Goal: Check status

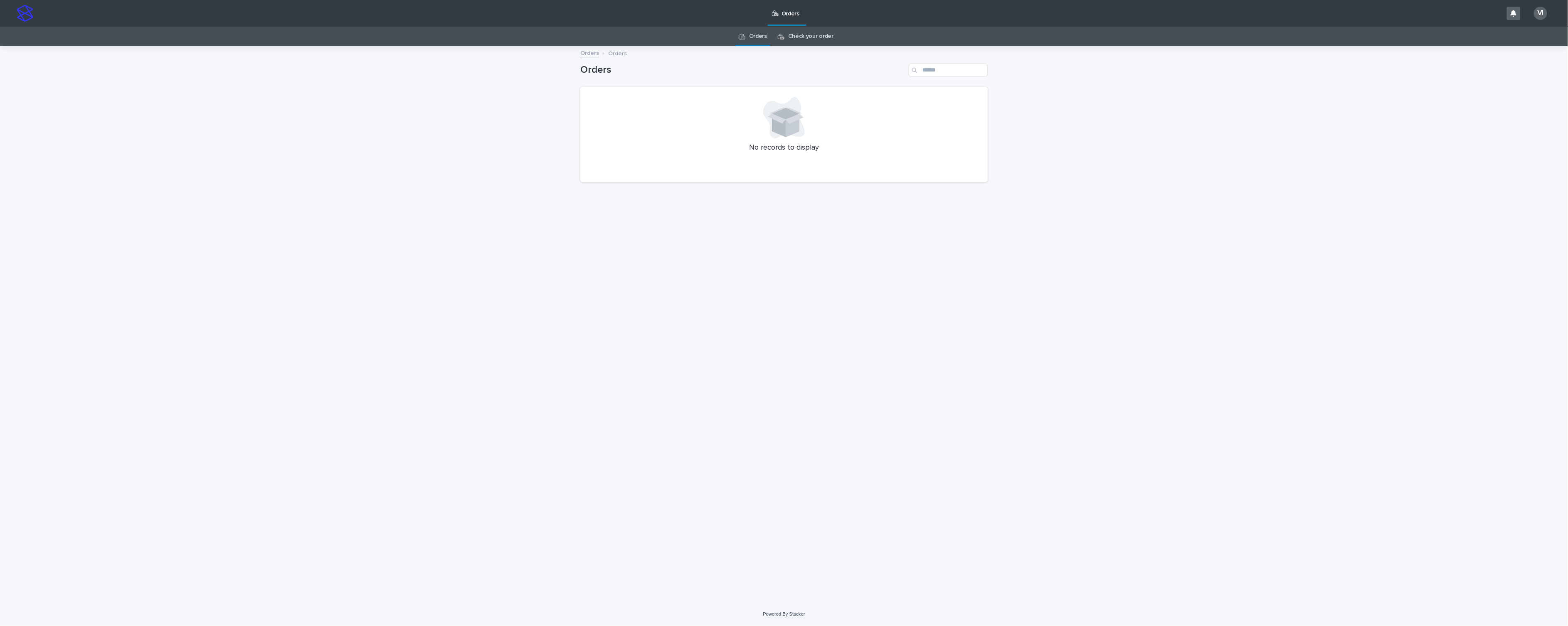
click at [783, 31] on div "Check your order" at bounding box center [805, 36] width 56 height 19
click at [794, 35] on link "Check your order" at bounding box center [811, 36] width 45 height 19
click at [755, 37] on link "Orders" at bounding box center [758, 36] width 18 height 19
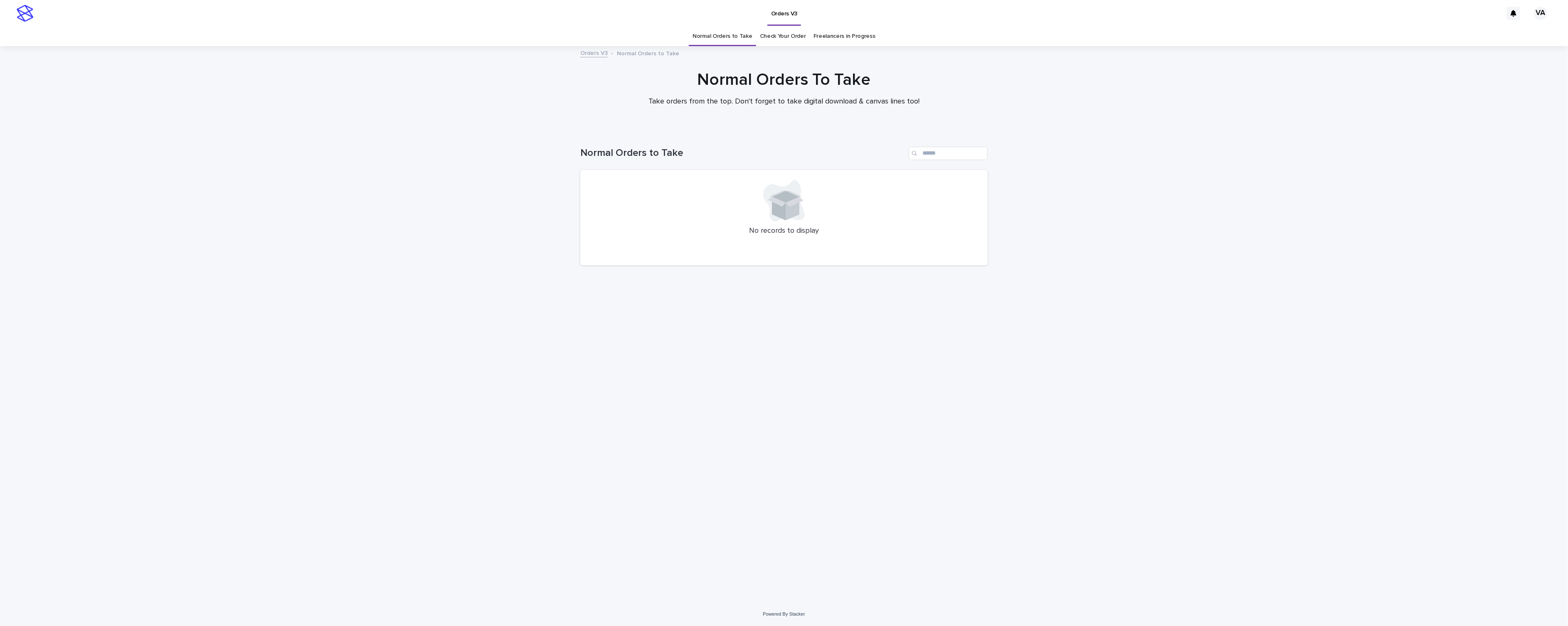
click at [783, 35] on link "Check Your Order" at bounding box center [783, 36] width 46 height 19
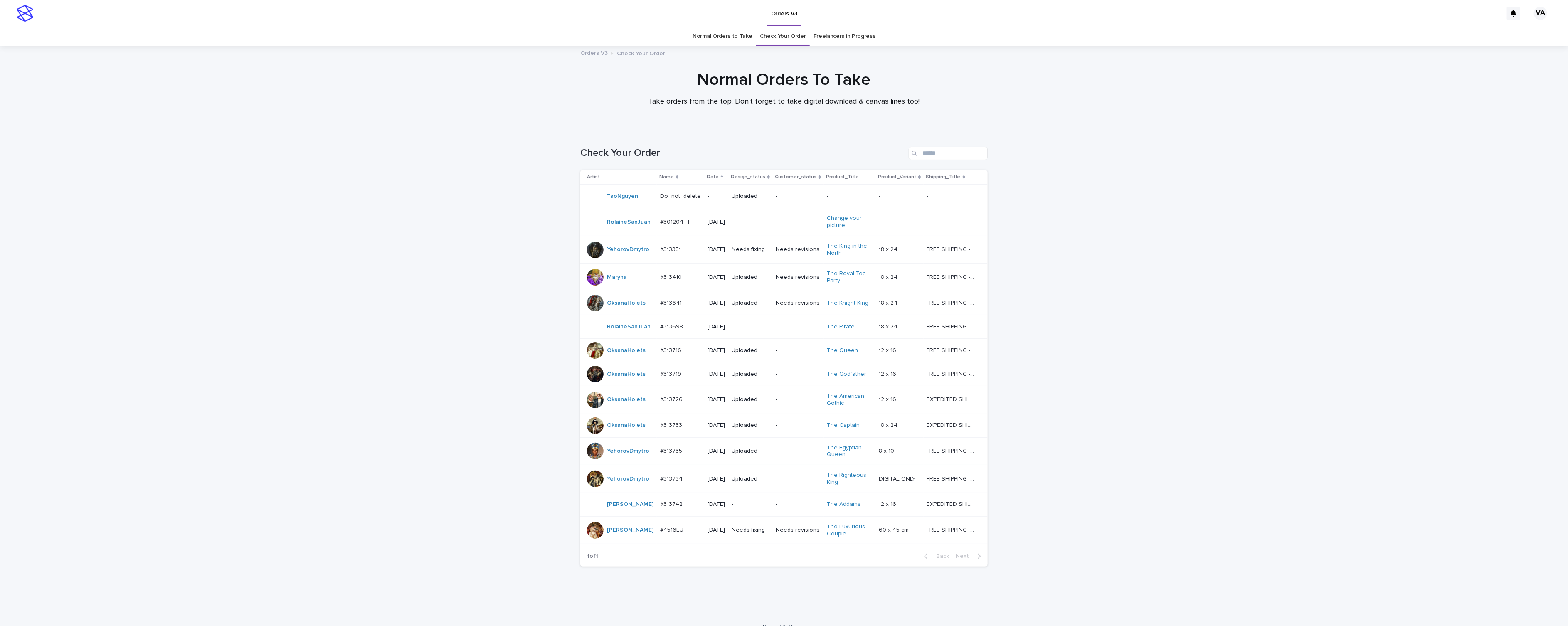
click at [716, 33] on link "Normal Orders to Take" at bounding box center [723, 36] width 60 height 19
